Goal: Information Seeking & Learning: Learn about a topic

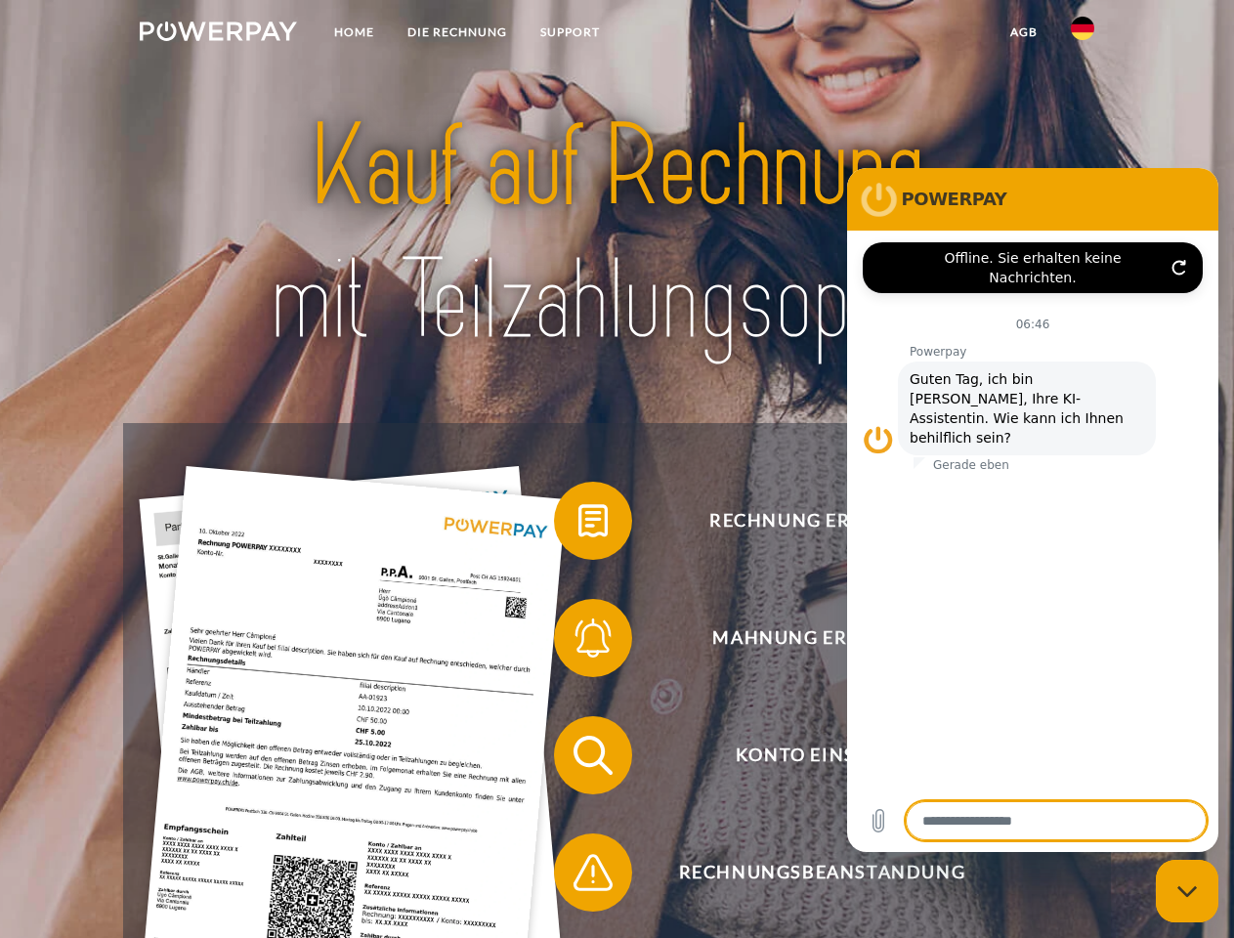
click at [218, 34] on img at bounding box center [218, 31] width 157 height 20
click at [1083, 34] on img at bounding box center [1082, 28] width 23 height 23
click at [1023, 32] on link "agb" at bounding box center [1024, 32] width 61 height 35
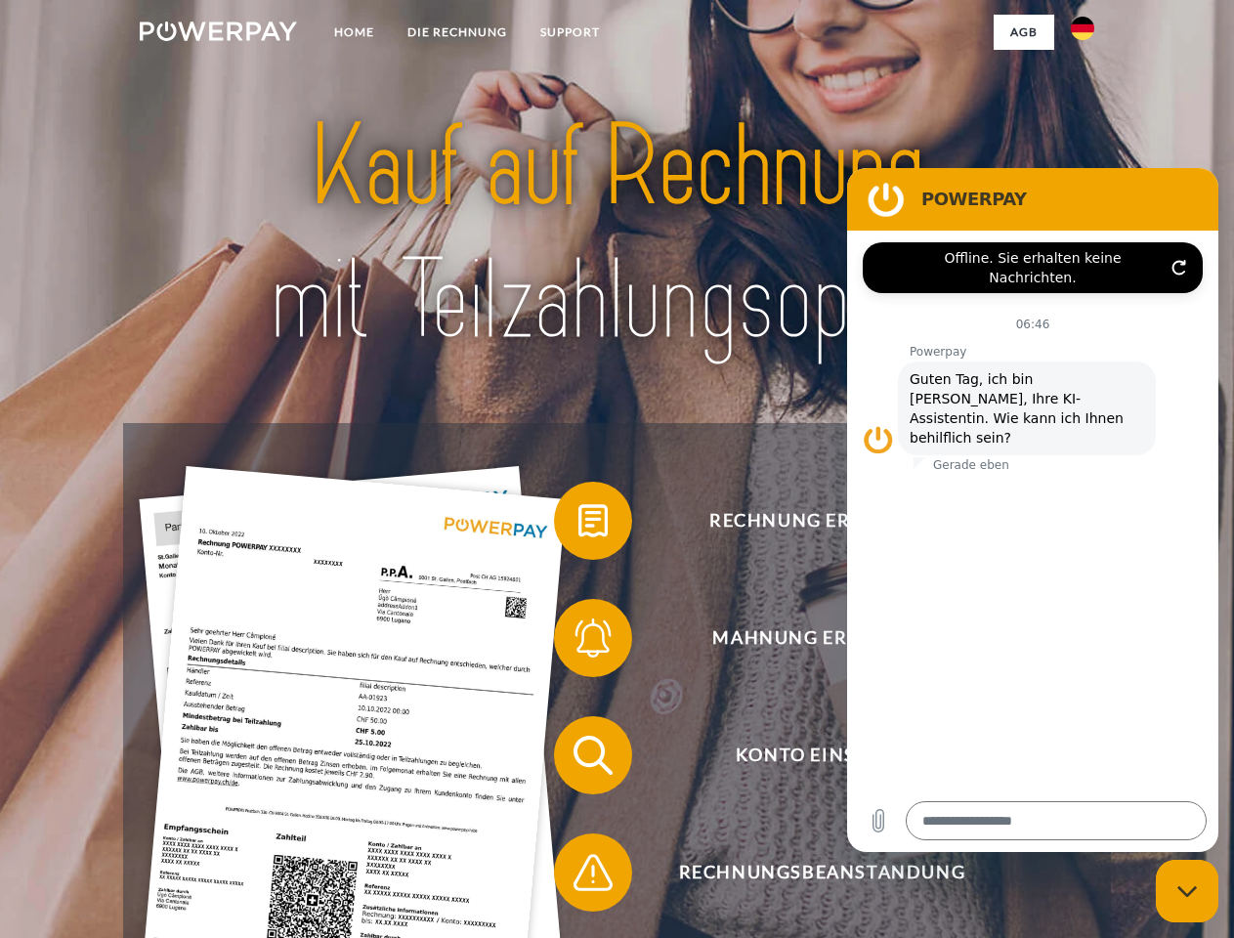
click at [578, 525] on span at bounding box center [564, 521] width 98 height 98
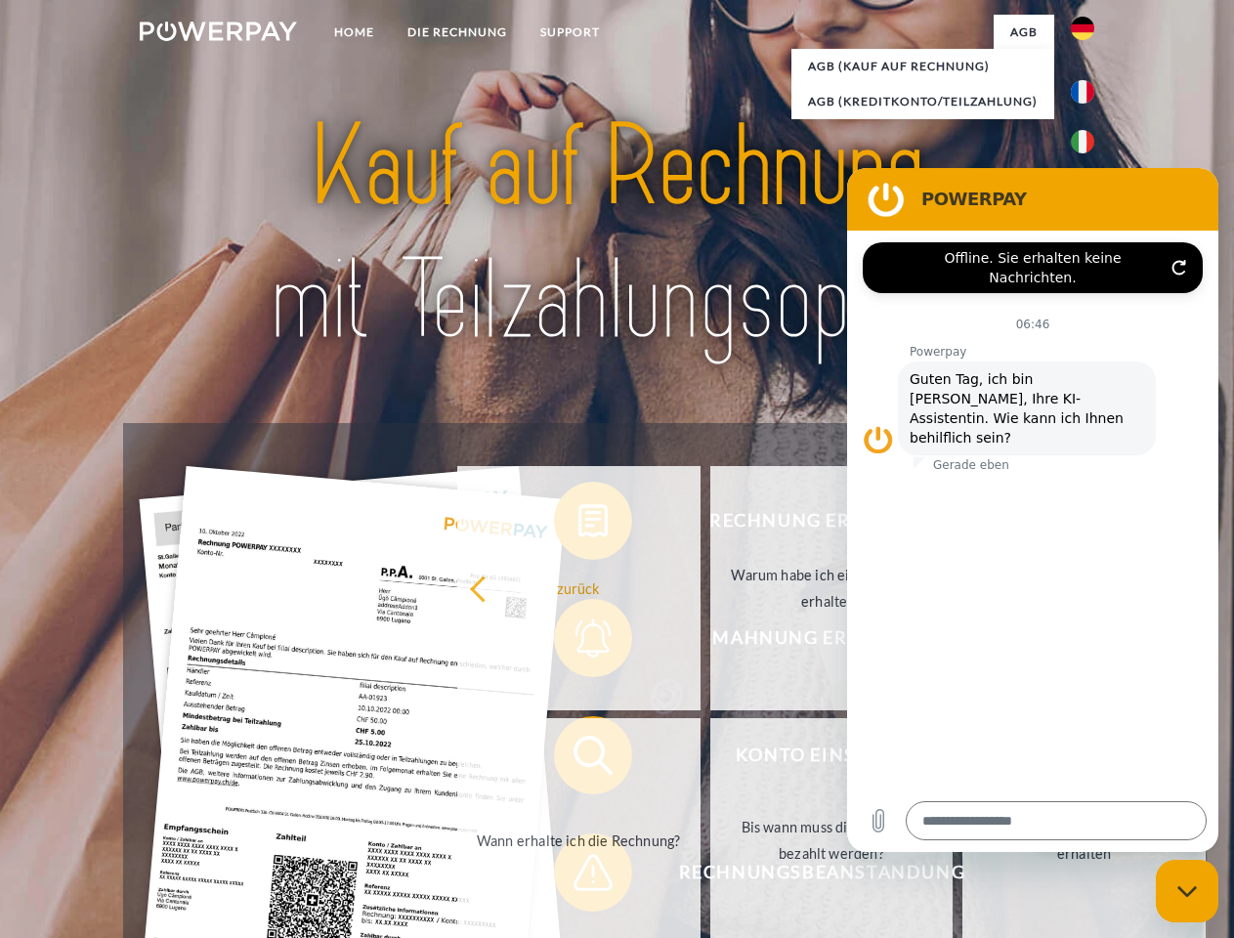
click at [578, 642] on div "Rechnung erhalten? Mahnung erhalten? Konto einsehen" at bounding box center [616, 814] width 987 height 782
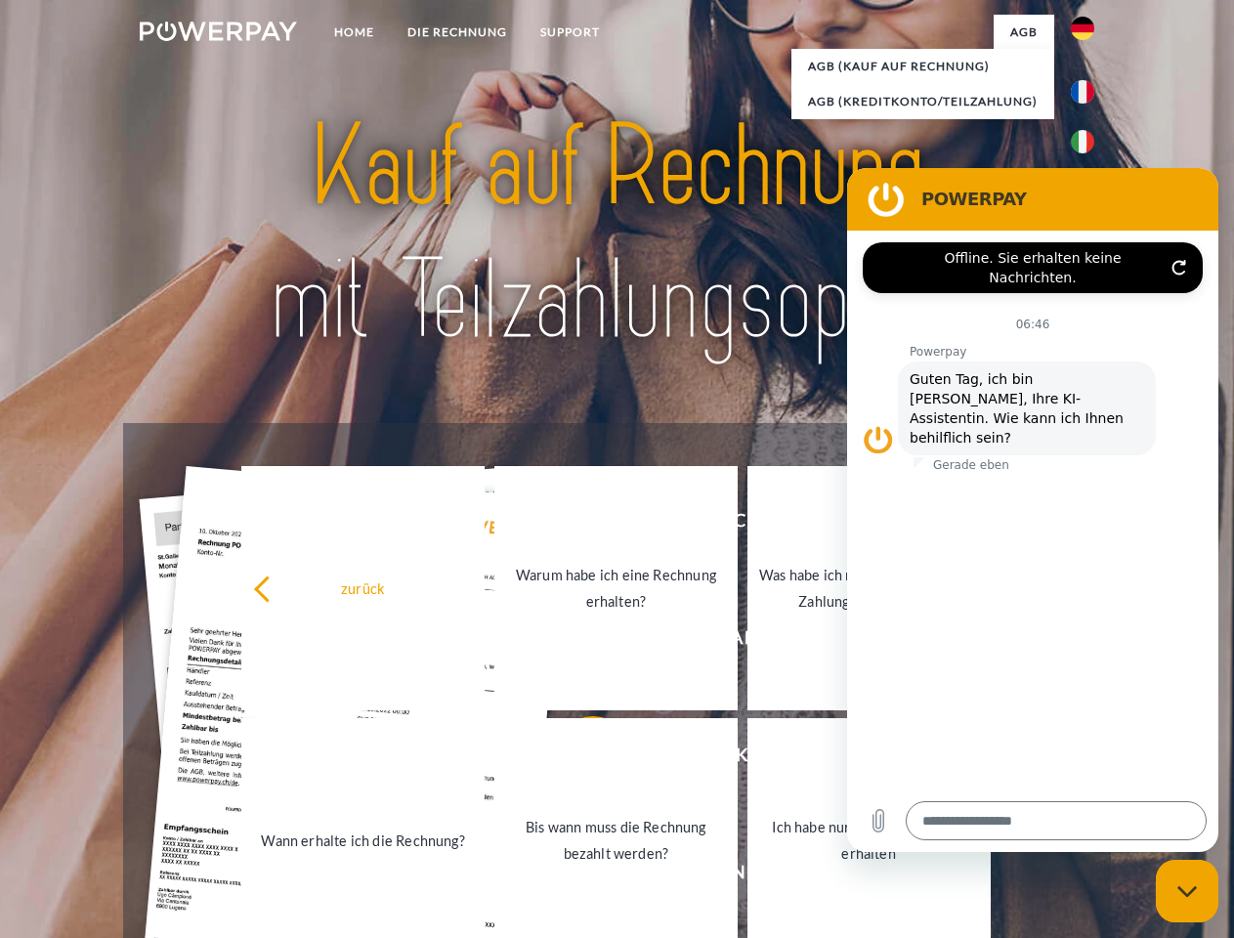
click at [578, 759] on link "Bis wann muss die Rechnung bezahlt werden?" at bounding box center [615, 840] width 243 height 244
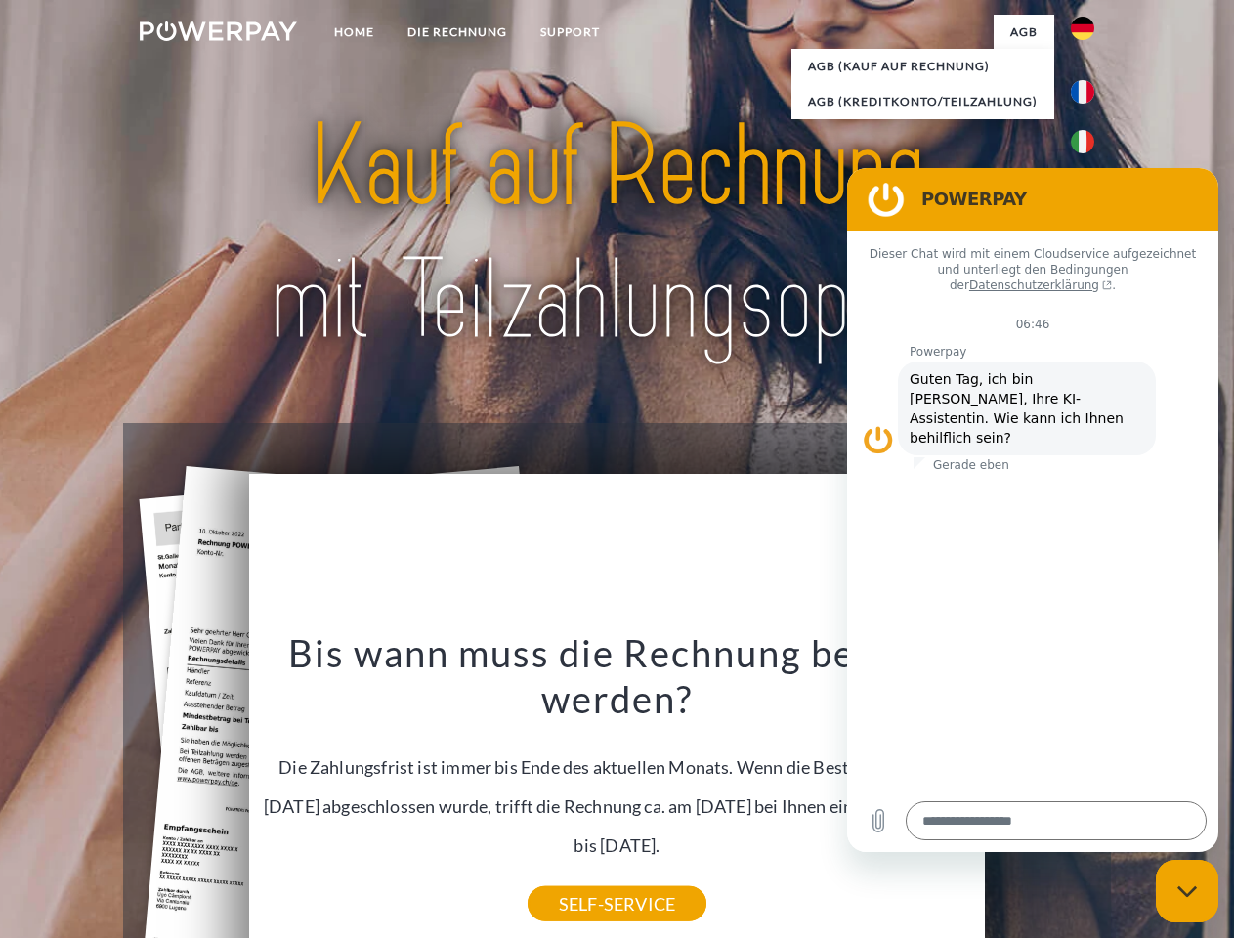
click at [578, 877] on div "Rechnung erhalten? Mahnung erhalten? Konto einsehen" at bounding box center [616, 814] width 987 height 782
click at [1187, 891] on icon "Messaging-Fenster schließen" at bounding box center [1187, 891] width 21 height 13
type textarea "*"
